Goal: Task Accomplishment & Management: Manage account settings

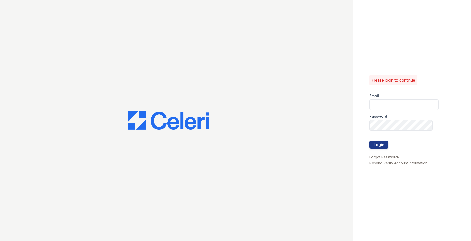
click at [253, 95] on div "Email" at bounding box center [403, 94] width 69 height 10
click at [253, 103] on input "email" at bounding box center [403, 104] width 69 height 11
type input "[EMAIL_ADDRESS][DOMAIN_NAME]"
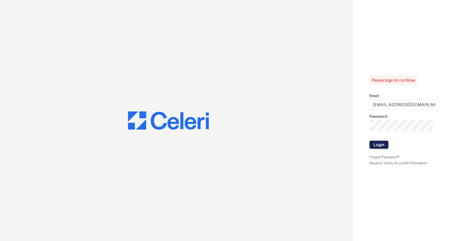
click at [253, 146] on button "Login" at bounding box center [378, 145] width 19 height 8
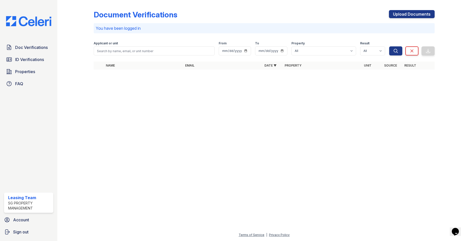
drag, startPoint x: 202, startPoint y: 132, endPoint x: 407, endPoint y: 13, distance: 236.7
click at [202, 132] on div at bounding box center [263, 157] width 397 height 149
